Goal: Transaction & Acquisition: Purchase product/service

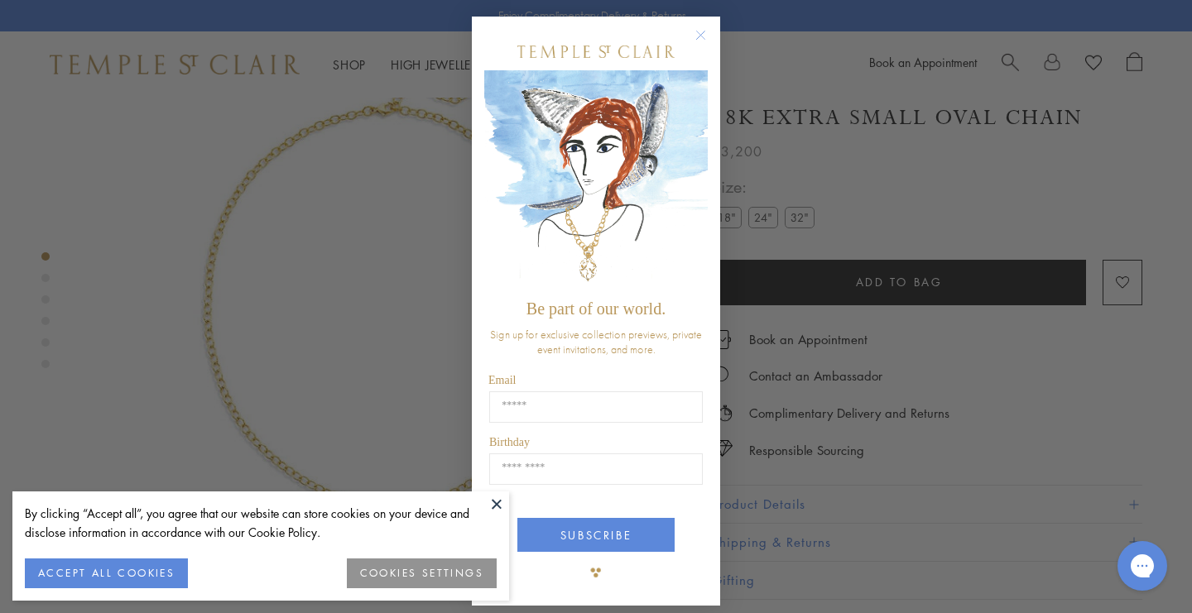
click at [699, 34] on icon "Close dialog" at bounding box center [701, 35] width 8 height 8
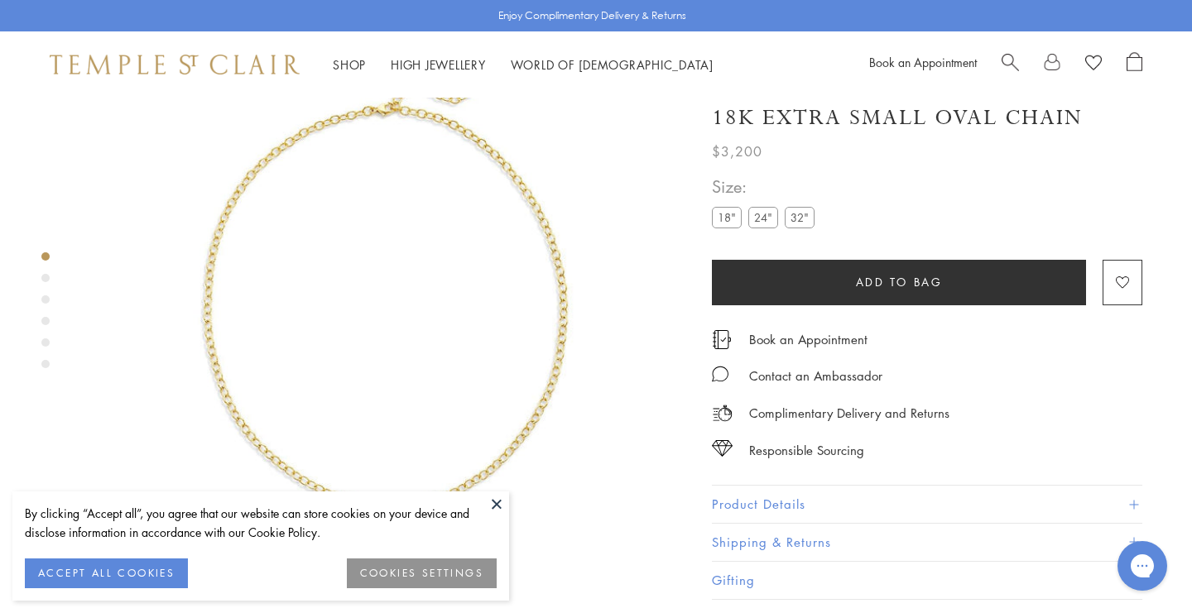
click at [128, 556] on div "By clicking “Accept all”, you agree that our website can store cookies on your …" at bounding box center [261, 531] width 472 height 55
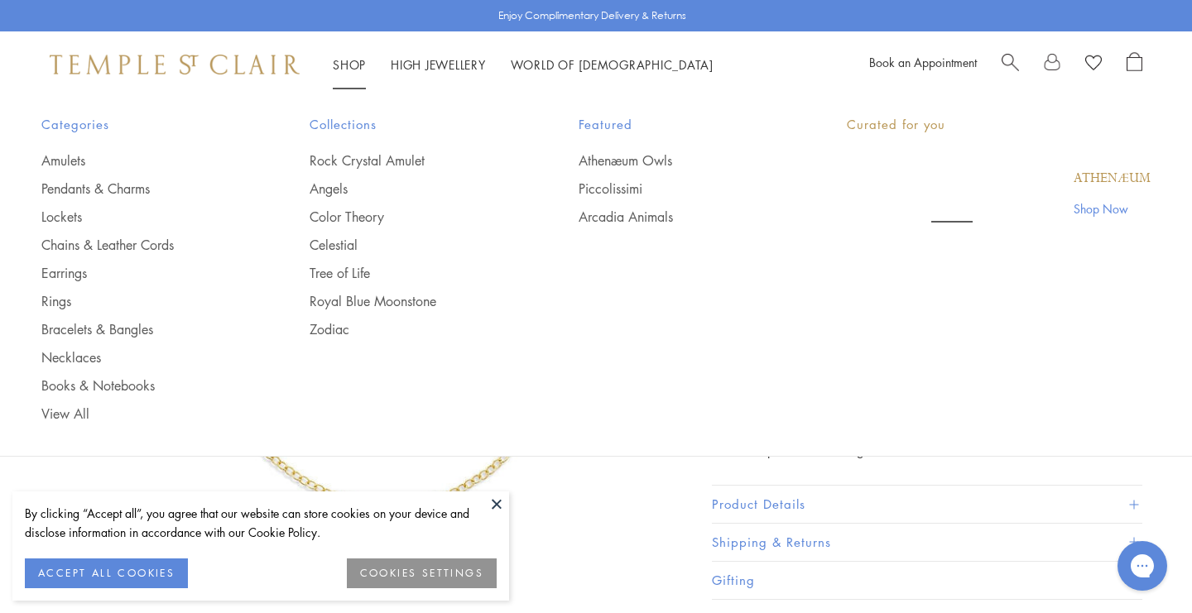
click at [358, 59] on link "Shop Shop" at bounding box center [349, 64] width 33 height 17
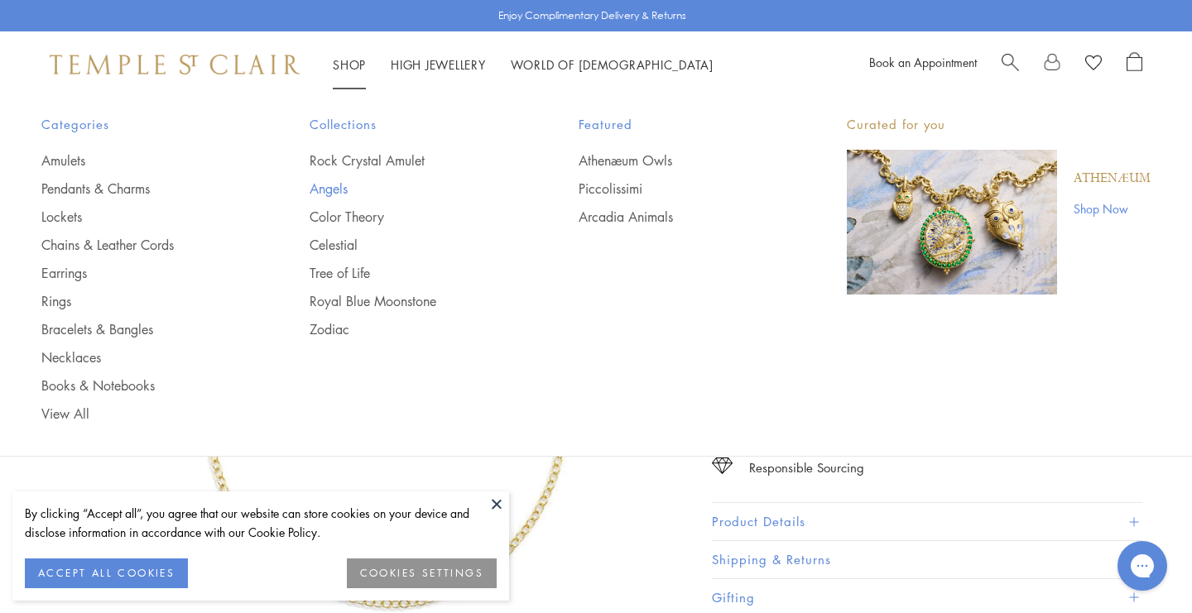
click at [343, 186] on link "Angels" at bounding box center [411, 189] width 202 height 18
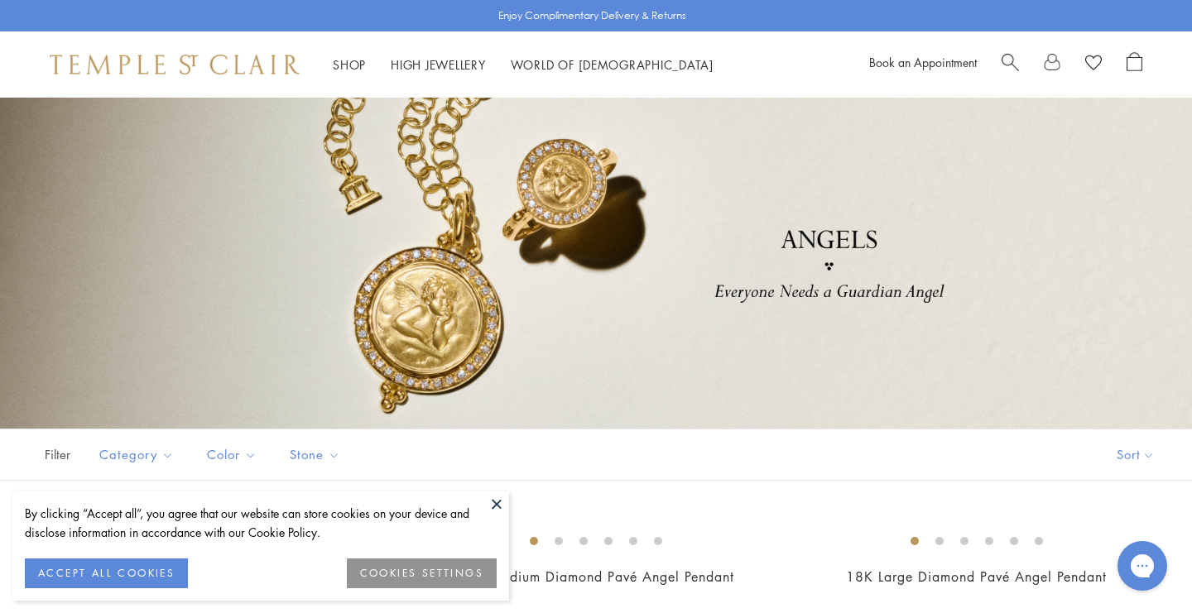
click at [163, 569] on button "ACCEPT ALL COOKIES" at bounding box center [106, 574] width 163 height 30
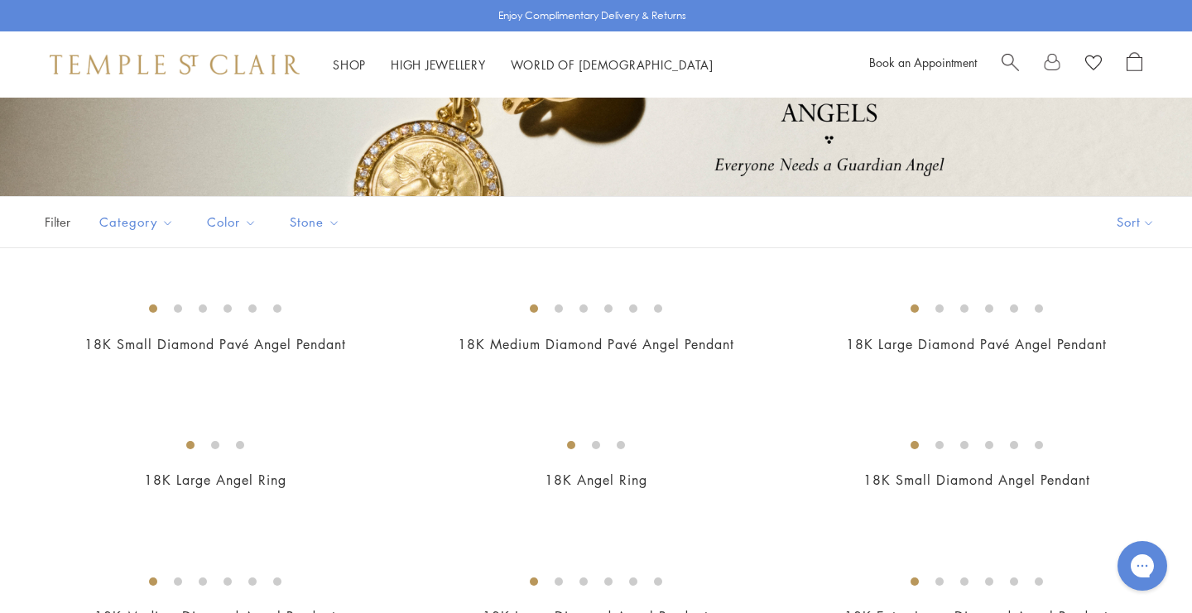
scroll to position [421, 0]
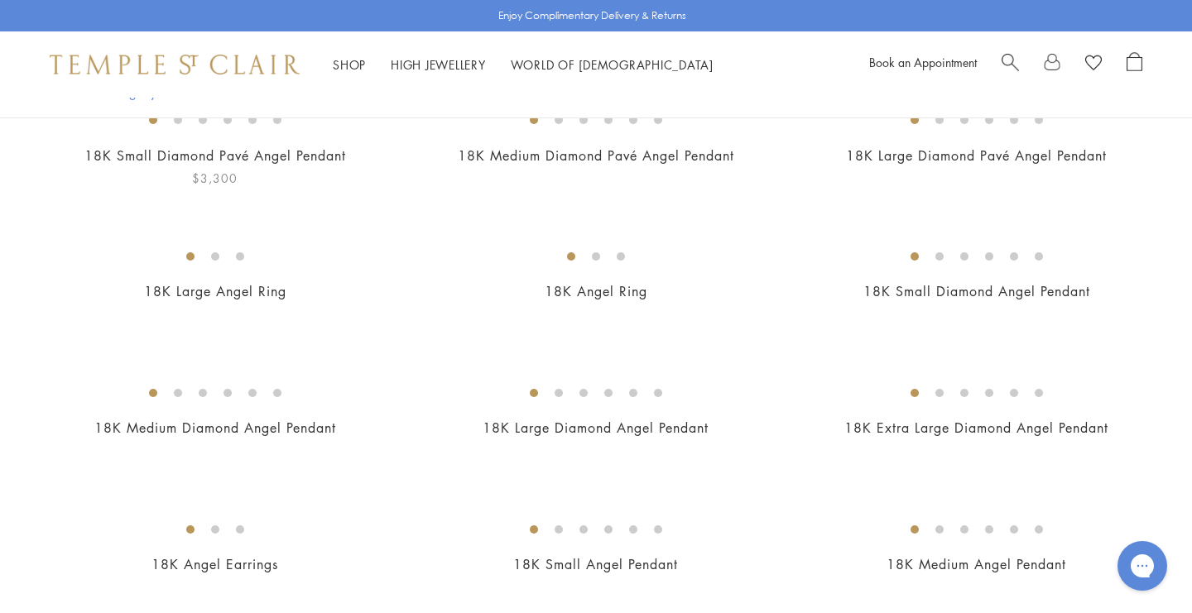
click at [0, 0] on img at bounding box center [0, 0] width 0 height 0
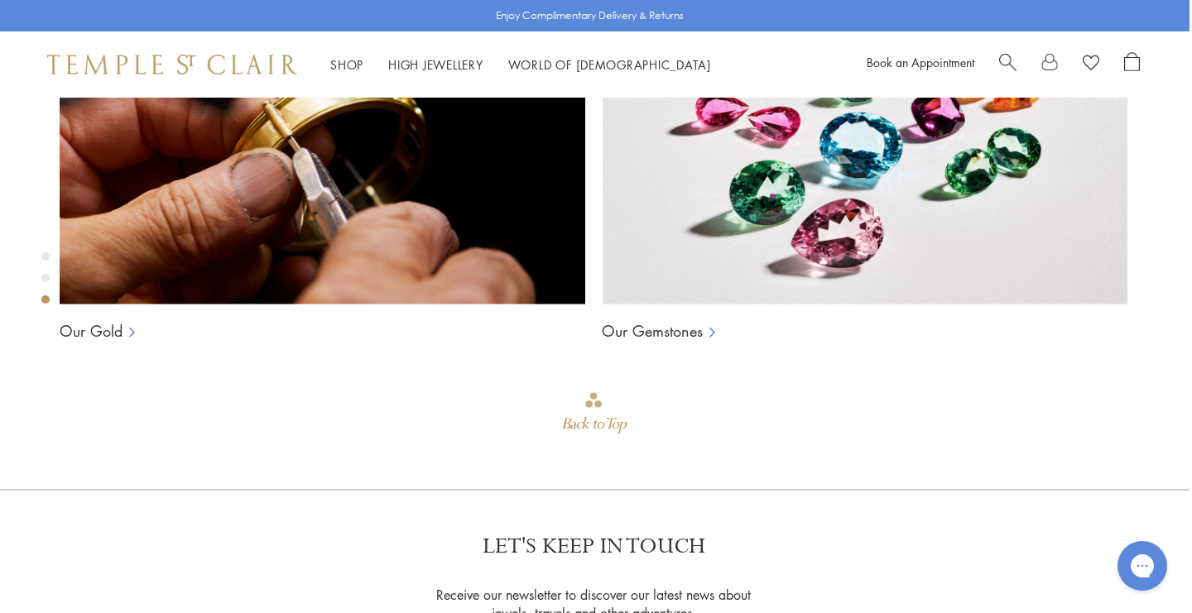
scroll to position [1279, 2]
